Goal: Task Accomplishment & Management: Complete application form

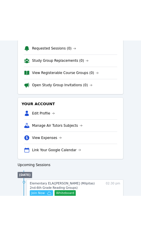
scroll to position [122, 0]
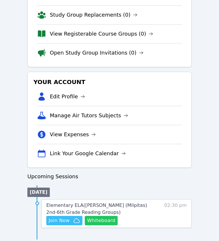
click at [107, 220] on button "Whiteboard" at bounding box center [101, 220] width 33 height 9
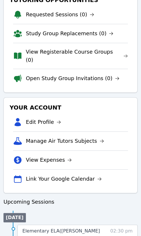
scroll to position [143, 0]
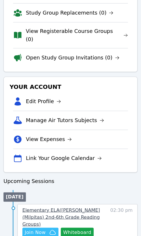
click at [87, 207] on span "Elementary ELA ( Burnett (Milpitas) 2nd-6th Grade Reading Groups )" at bounding box center [61, 217] width 78 height 20
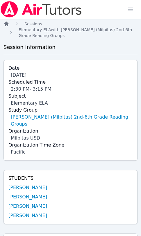
click at [7, 24] on icon "Breadcrumb" at bounding box center [6, 24] width 5 height 5
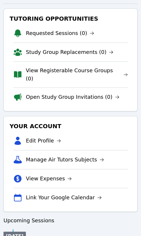
scroll to position [143, 0]
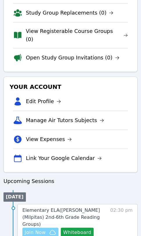
click at [51, 230] on icon "button" at bounding box center [53, 232] width 6 height 4
click at [48, 229] on span "Join Now" at bounding box center [40, 232] width 31 height 7
click at [47, 229] on span "Join Now" at bounding box center [40, 232] width 31 height 7
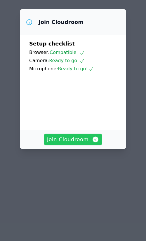
click at [88, 143] on span "Join Cloudroom" at bounding box center [73, 139] width 52 height 8
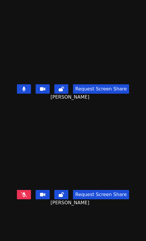
click at [23, 87] on icon at bounding box center [23, 89] width 3 height 5
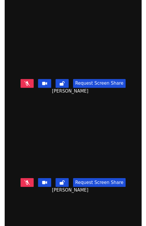
scroll to position [117, 0]
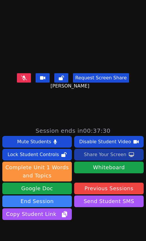
click at [118, 156] on div "Share Your Screen" at bounding box center [105, 154] width 43 height 9
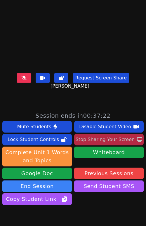
click at [23, 73] on button at bounding box center [24, 77] width 14 height 9
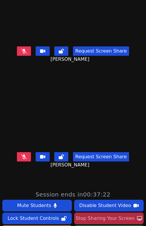
scroll to position [29, 0]
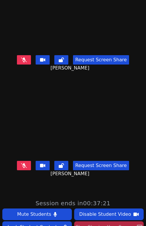
click at [21, 163] on icon at bounding box center [24, 165] width 6 height 5
click at [23, 163] on icon at bounding box center [23, 165] width 3 height 5
click at [22, 163] on icon at bounding box center [24, 165] width 6 height 5
click at [27, 55] on button at bounding box center [24, 59] width 14 height 9
click at [23, 57] on button at bounding box center [24, 59] width 14 height 9
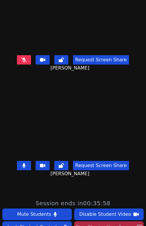
click at [23, 57] on icon at bounding box center [24, 59] width 6 height 5
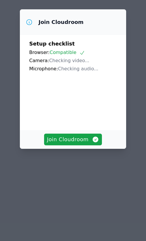
click at [83, 121] on video at bounding box center [72, 99] width 87 height 44
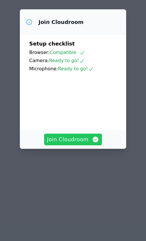
click at [83, 145] on button "Join Cloudroom" at bounding box center [73, 140] width 58 height 12
click at [80, 145] on button "Join Cloudroom" at bounding box center [73, 140] width 58 height 12
click at [77, 143] on span "Join Cloudroom" at bounding box center [73, 139] width 52 height 8
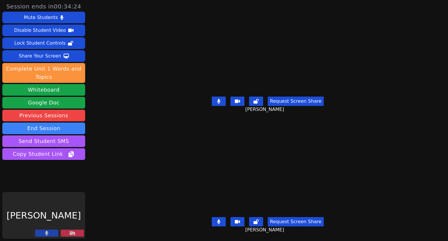
click at [146, 98] on div "Request Screen Share [PERSON_NAME]" at bounding box center [267, 105] width 195 height 23
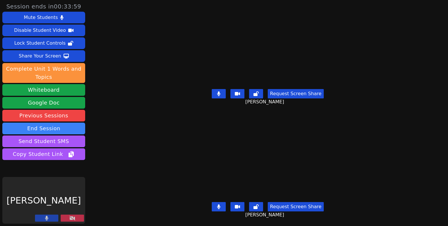
click at [146, 86] on div "Session ends in 00:33:59 Mute Students Disable Student Video Lock Student Contr…" at bounding box center [224, 113] width 448 height 226
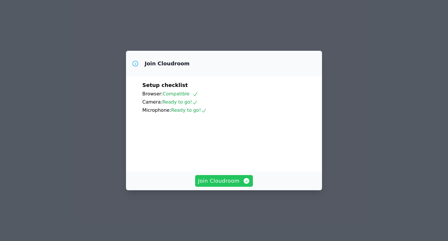
click at [223, 185] on span "Join Cloudroom" at bounding box center [224, 181] width 52 height 8
click at [244, 184] on icon "button" at bounding box center [247, 181] width 6 height 6
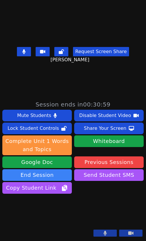
scroll to position [176, 0]
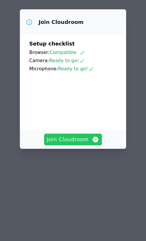
click at [94, 143] on icon "button" at bounding box center [95, 139] width 7 height 7
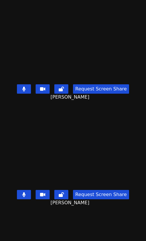
drag, startPoint x: 20, startPoint y: 87, endPoint x: 27, endPoint y: 87, distance: 6.5
click at [20, 87] on button at bounding box center [24, 88] width 14 height 9
click at [24, 87] on icon at bounding box center [24, 89] width 6 height 5
click at [24, 192] on icon at bounding box center [23, 194] width 3 height 5
click at [24, 87] on icon at bounding box center [23, 89] width 3 height 5
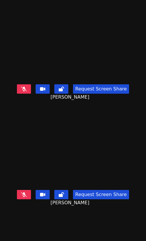
drag, startPoint x: 23, startPoint y: 185, endPoint x: 26, endPoint y: 158, distance: 27.0
click at [23, 192] on icon at bounding box center [24, 194] width 6 height 5
click at [24, 87] on icon at bounding box center [24, 89] width 6 height 5
click at [25, 190] on button at bounding box center [24, 194] width 14 height 9
click at [26, 84] on button at bounding box center [24, 88] width 14 height 9
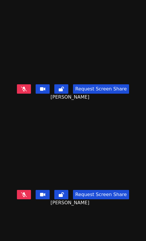
click at [23, 192] on icon at bounding box center [24, 194] width 6 height 5
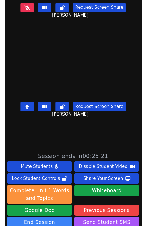
scroll to position [117, 0]
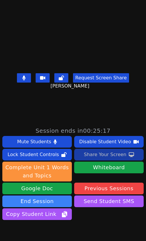
click at [95, 153] on div "Share Your Screen" at bounding box center [105, 154] width 43 height 9
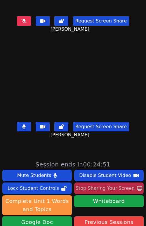
scroll to position [30, 0]
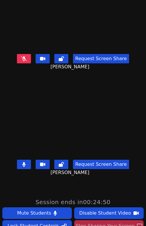
click at [23, 56] on icon at bounding box center [24, 58] width 6 height 5
click at [26, 160] on button at bounding box center [24, 164] width 14 height 9
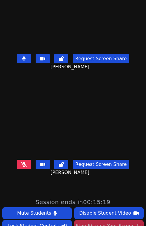
click at [22, 56] on icon at bounding box center [23, 58] width 3 height 5
drag, startPoint x: 22, startPoint y: 50, endPoint x: 34, endPoint y: 117, distance: 67.3
click at [22, 54] on button at bounding box center [24, 58] width 14 height 9
drag, startPoint x: 26, startPoint y: 154, endPoint x: 45, endPoint y: 133, distance: 28.9
click at [26, 160] on button at bounding box center [24, 164] width 14 height 9
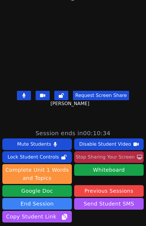
scroll to position [0, 0]
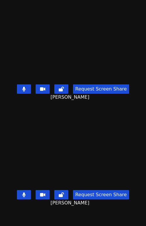
click at [22, 87] on icon at bounding box center [23, 89] width 3 height 5
click at [21, 87] on icon at bounding box center [24, 89] width 6 height 5
click at [26, 190] on button at bounding box center [24, 194] width 14 height 9
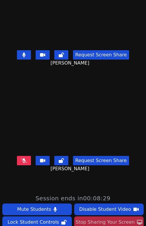
scroll to position [29, 0]
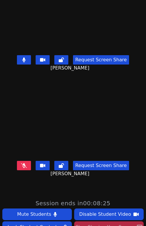
click at [27, 161] on button at bounding box center [24, 165] width 14 height 9
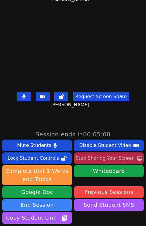
scroll to position [59, 0]
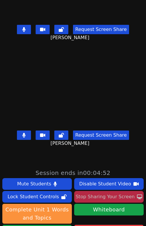
click at [28, 25] on button at bounding box center [24, 29] width 14 height 9
click at [22, 27] on icon at bounding box center [24, 29] width 6 height 5
click at [22, 133] on icon at bounding box center [23, 135] width 3 height 5
click at [25, 133] on icon at bounding box center [24, 135] width 6 height 5
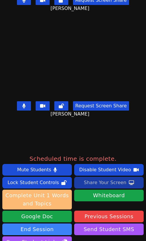
scroll to position [118, 0]
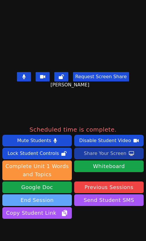
click at [52, 201] on button "End Session" at bounding box center [36, 200] width 69 height 12
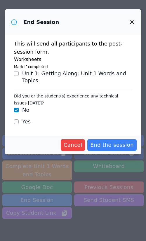
click at [26, 124] on label "Yes" at bounding box center [26, 121] width 8 height 6
click at [19, 124] on input "Yes" at bounding box center [16, 121] width 5 height 5
checkbox input "true"
checkbox input "false"
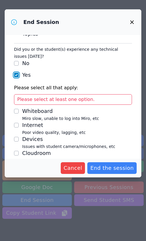
scroll to position [65, 0]
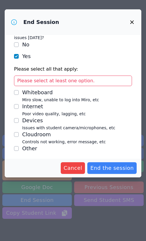
click at [35, 120] on div "Devices" at bounding box center [68, 120] width 93 height 7
click at [19, 120] on input "Devices Issues with student camera/microphones, etc" at bounding box center [16, 120] width 5 height 5
checkbox input "true"
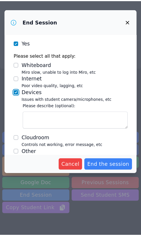
scroll to position [84, 0]
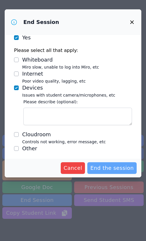
click at [104, 165] on span "End the session" at bounding box center [111, 168] width 43 height 8
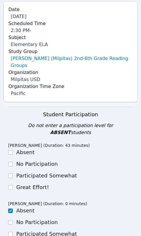
scroll to position [87, 0]
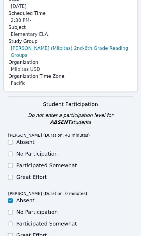
click at [41, 174] on label "Great Effort!" at bounding box center [32, 177] width 33 height 6
click at [13, 175] on input "Great Effort!" at bounding box center [10, 177] width 5 height 5
checkbox input "true"
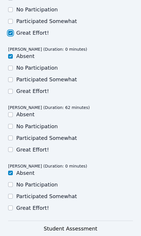
scroll to position [233, 0]
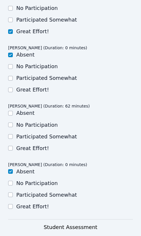
click at [36, 145] on label "Great Effort!" at bounding box center [32, 148] width 33 height 6
click at [13, 146] on input "Great Effort!" at bounding box center [10, 148] width 5 height 5
checkbox input "true"
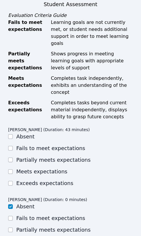
scroll to position [467, 0]
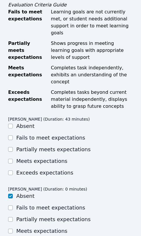
click at [48, 158] on label "Meets expectations" at bounding box center [41, 161] width 51 height 6
click at [13, 159] on input "Meets expectations" at bounding box center [10, 161] width 5 height 5
checkbox input "true"
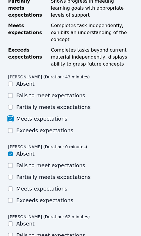
scroll to position [554, 0]
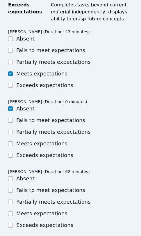
click at [44, 211] on label "Meets expectations" at bounding box center [41, 214] width 51 height 6
click at [13, 211] on input "Meets expectations" at bounding box center [10, 213] width 5 height 5
checkbox input "true"
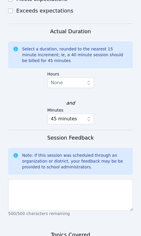
scroll to position [846, 0]
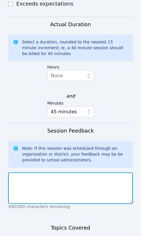
click at [97, 172] on textarea at bounding box center [70, 187] width 125 height 31
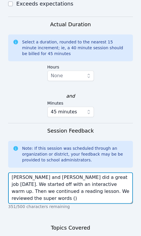
click at [108, 172] on textarea "Han and Nicolai did a great job today. We started off with an interactive warm …" at bounding box center [70, 187] width 125 height 31
drag, startPoint x: 57, startPoint y: 163, endPoint x: 84, endPoint y: 164, distance: 26.5
click at [84, 172] on textarea "Han and Nicolai did a great job today. We started off with an interactive warm …" at bounding box center [70, 187] width 125 height 31
click at [111, 172] on textarea "Han and Nicolai did a great job today. We started off with an interactive warm …" at bounding box center [70, 187] width 125 height 31
drag, startPoint x: 38, startPoint y: 163, endPoint x: 64, endPoint y: 165, distance: 25.5
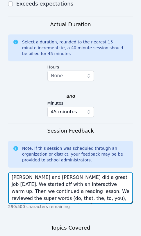
click at [38, 172] on textarea "Han and Nicolai did a great job today. We started off with an interactive warm …" at bounding box center [70, 187] width 125 height 31
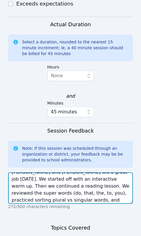
scroll to position [7, 0]
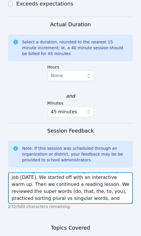
drag, startPoint x: 21, startPoint y: 164, endPoint x: 79, endPoint y: 166, distance: 58.1
click at [22, 172] on textarea "Han and Nicolai did a great job today. We started off with an interactive warm …" at bounding box center [70, 187] width 125 height 31
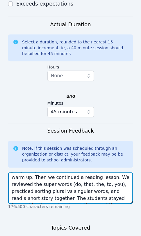
scroll to position [19, 0]
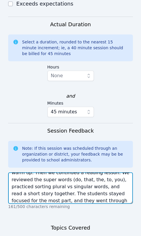
click at [75, 172] on textarea "Han and Nicolai did a great job today. We started off with an interactive warm …" at bounding box center [70, 187] width 125 height 31
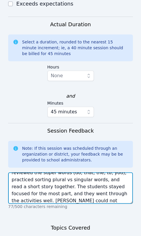
click at [72, 172] on textarea "Han and Nicolai did a great job today. We started off with an interactive warm …" at bounding box center [70, 187] width 125 height 31
click at [105, 172] on textarea "Han and Nicolai did a great job today. We started off with an interactive warm …" at bounding box center [70, 187] width 125 height 31
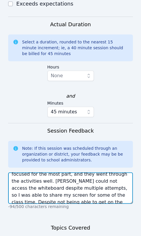
scroll to position [49, 0]
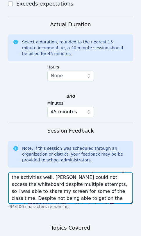
click at [81, 172] on textarea "Han and Nicolai did a great job today. We started off with an interactive warm …" at bounding box center [70, 187] width 125 height 31
click at [115, 172] on textarea "Han and Nicolai did a great job today. We started off with an interactive warm …" at bounding box center [70, 187] width 125 height 31
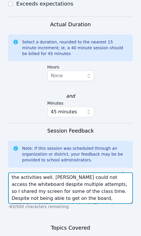
type textarea "Han and Nicolai did a great job today. We started off with an interactive warm …"
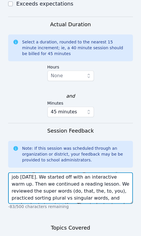
scroll to position [9, 0]
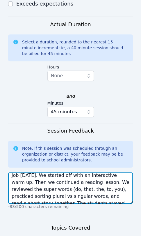
drag, startPoint x: 79, startPoint y: 156, endPoint x: 74, endPoint y: 160, distance: 6.1
click at [74, 172] on textarea "Han and Nicolai did a great job today. We started off with an interactive warm …" at bounding box center [70, 187] width 125 height 31
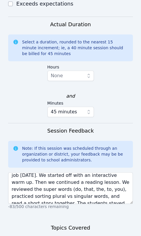
paste textarea "super words (do, that, the, to, you), practiced sorting plural vs singular word…"
drag, startPoint x: 86, startPoint y: 208, endPoint x: 107, endPoint y: 208, distance: 20.4
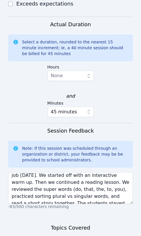
drag, startPoint x: 73, startPoint y: 215, endPoint x: 64, endPoint y: 216, distance: 10.0
drag, startPoint x: 74, startPoint y: 223, endPoint x: 68, endPoint y: 220, distance: 6.7
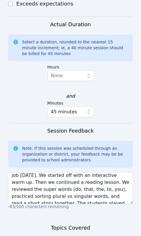
drag, startPoint x: 30, startPoint y: 223, endPoint x: 69, endPoint y: 227, distance: 39.0
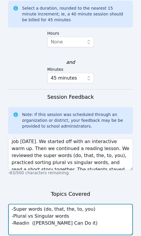
scroll to position [883, 0]
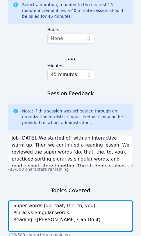
type textarea "-Super words (do, that, the, to, you) -Plural vs Singular words -Reading (Jeff …"
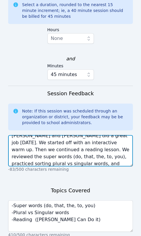
scroll to position [0, 0]
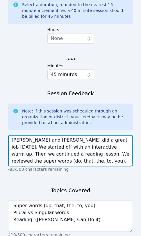
click at [116, 135] on textarea "Han and Nicolai did a great job today. We started off with an interactive warm …" at bounding box center [70, 150] width 125 height 31
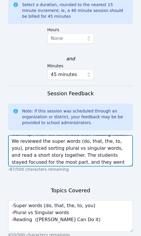
scroll to position [23, 0]
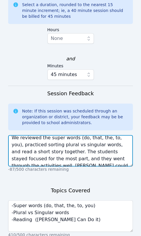
type textarea "Han and Nicolai did a great job today. We started off with an interactive warm …"
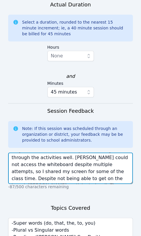
scroll to position [883, 0]
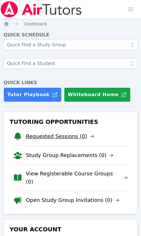
click at [69, 138] on link "Requested Sessions (0)" at bounding box center [60, 136] width 69 height 8
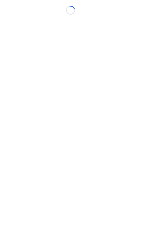
scroll to position [4, 0]
